Goal: Obtain resource: Obtain resource

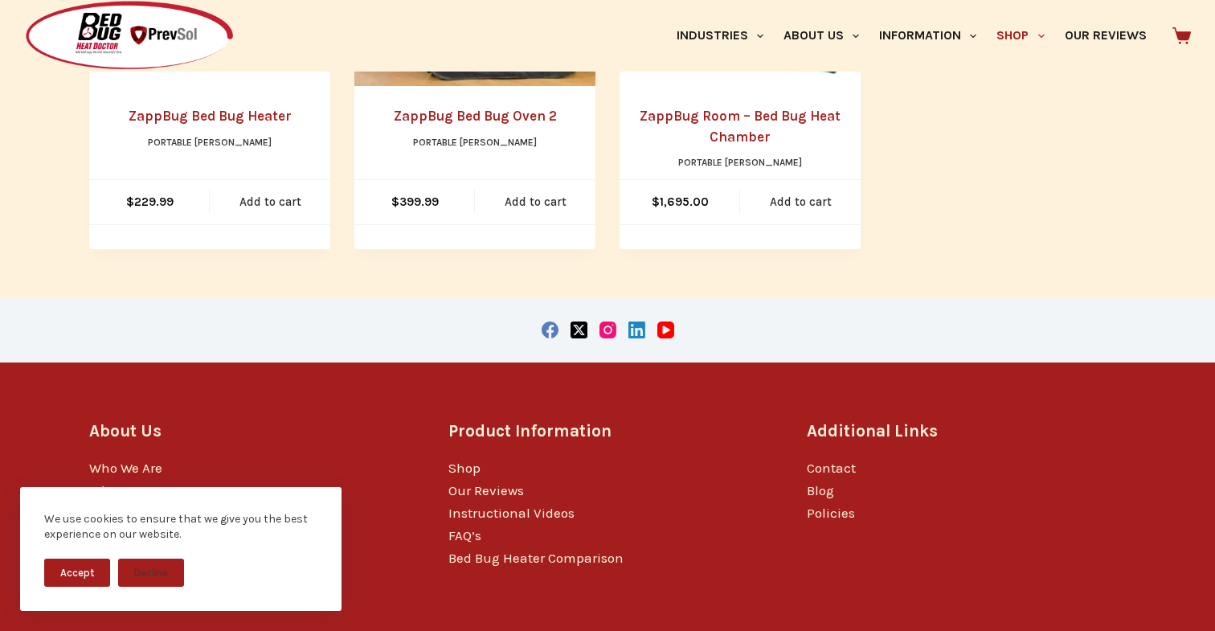
scroll to position [643, 0]
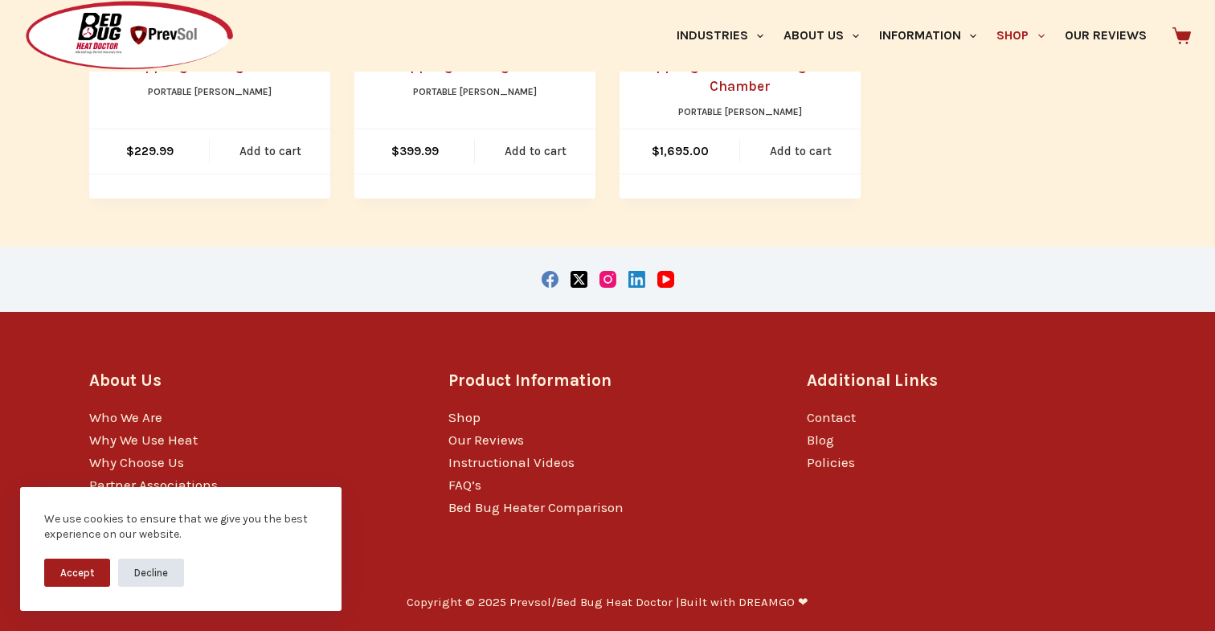
click at [164, 574] on button "Decline" at bounding box center [151, 572] width 66 height 28
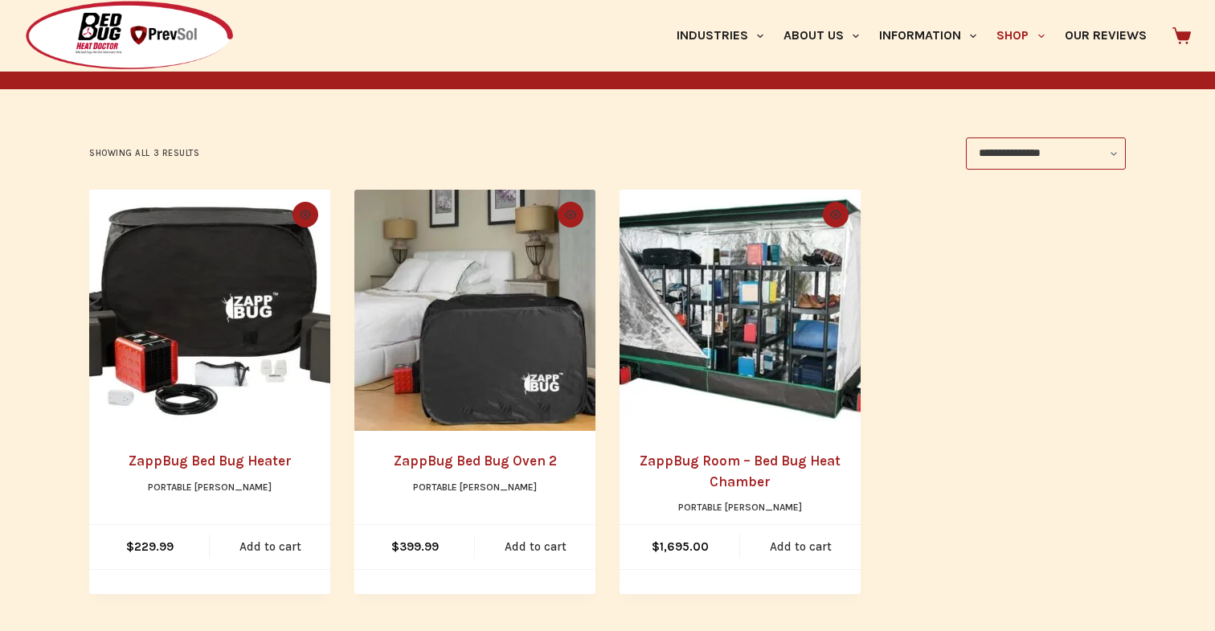
scroll to position [250, 0]
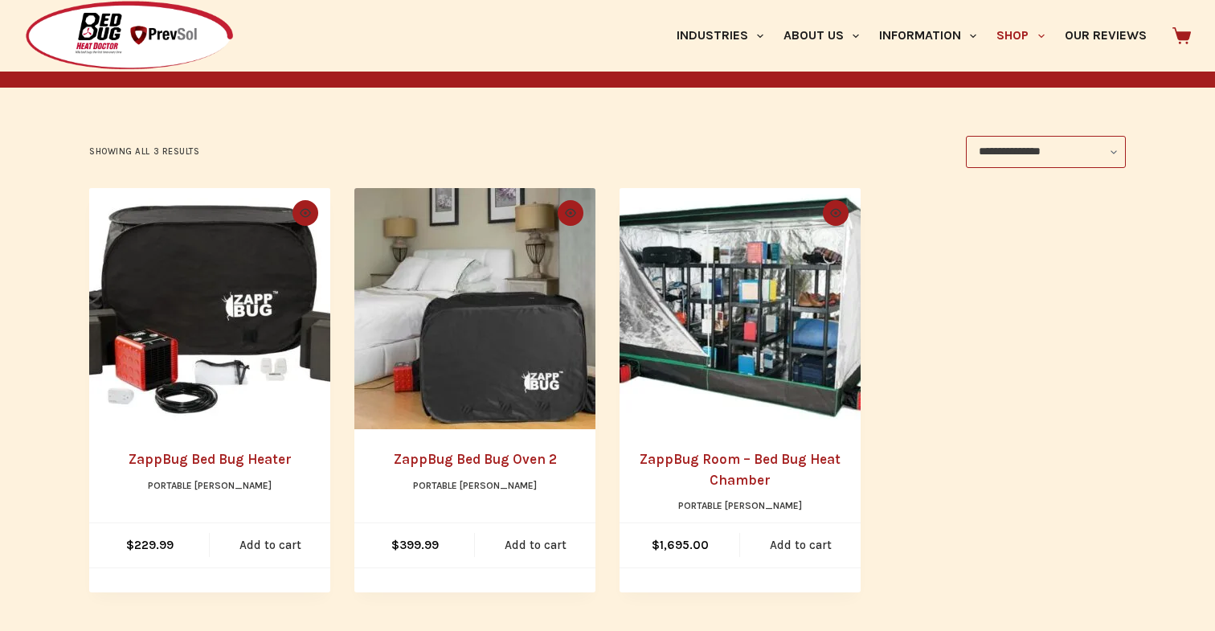
click at [734, 458] on link "ZappBug Room – Bed Bug Heat Chamber" at bounding box center [739, 469] width 201 height 37
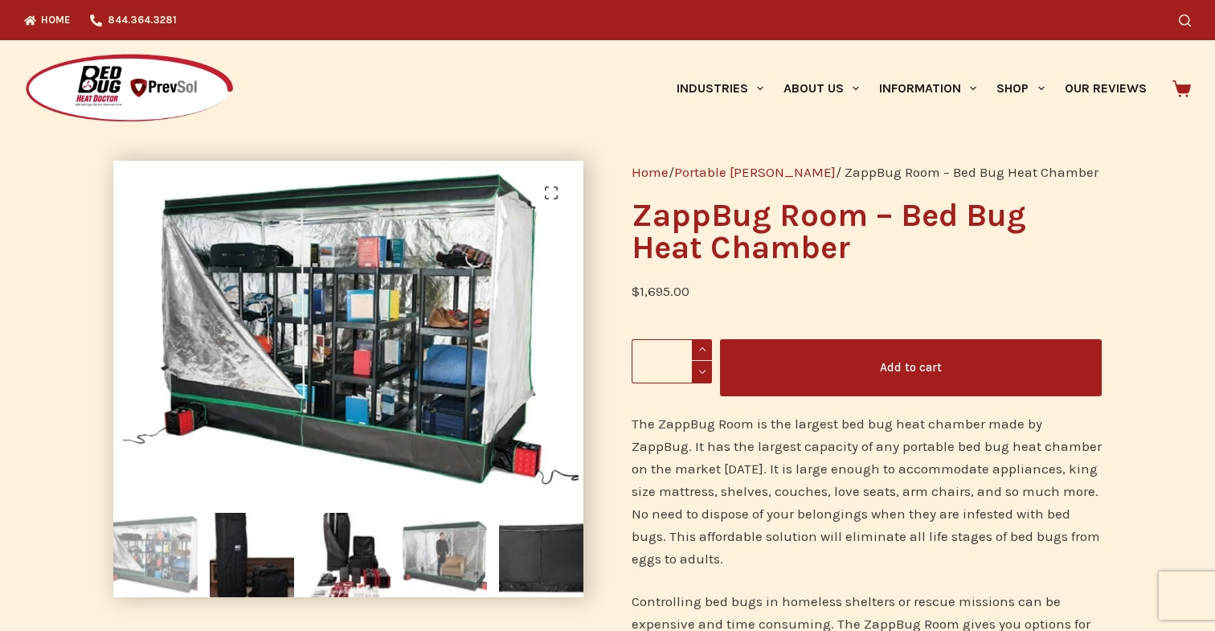
click at [452, 574] on img at bounding box center [444, 554] width 84 height 84
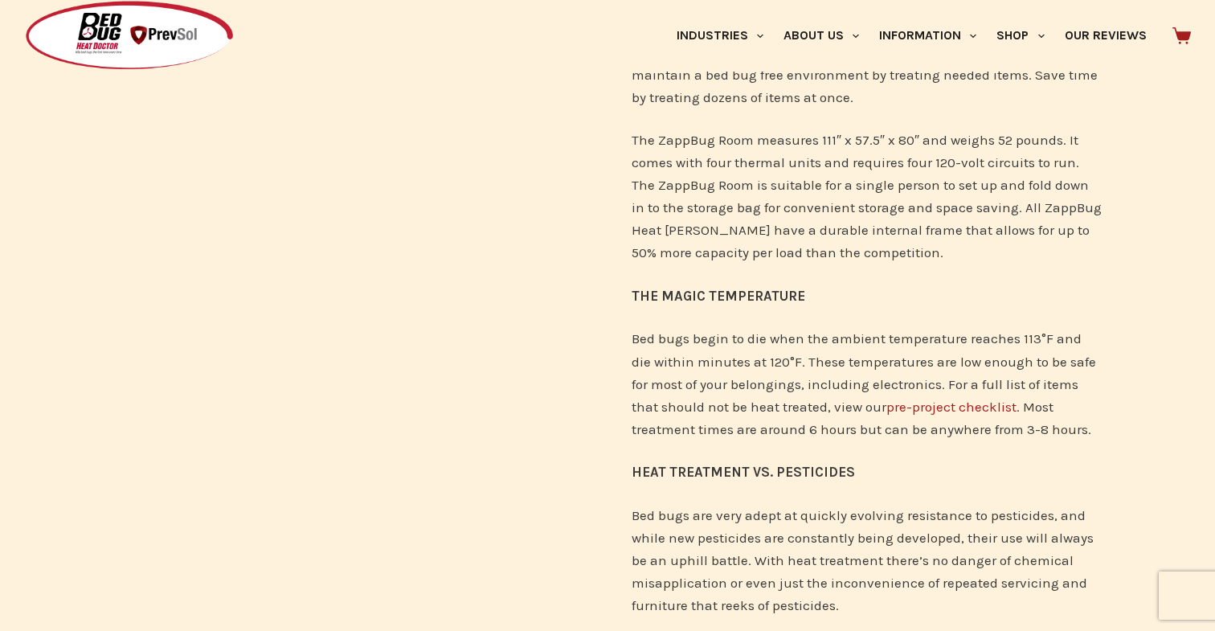
scroll to position [597, 0]
click at [896, 404] on link "pre-project checklist" at bounding box center [951, 404] width 130 height 16
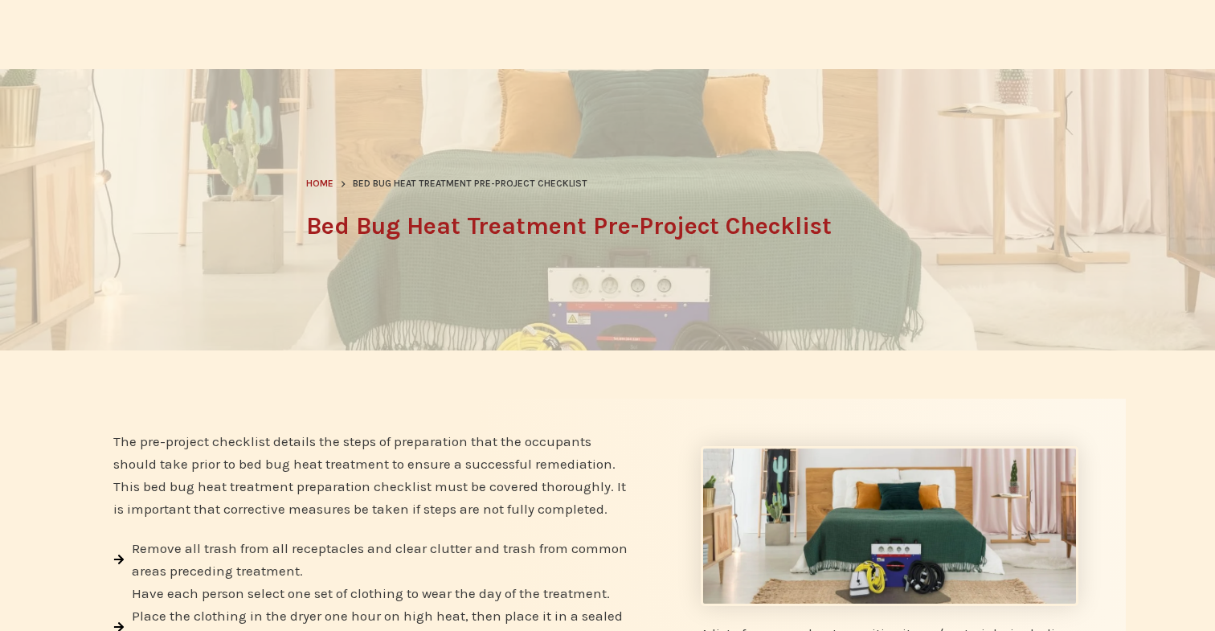
scroll to position [34, 0]
